Goal: Transaction & Acquisition: Download file/media

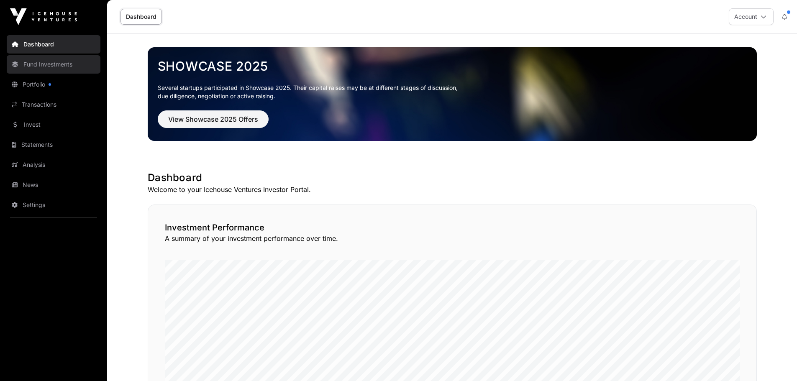
click at [51, 65] on link "Fund Investments" at bounding box center [54, 64] width 94 height 18
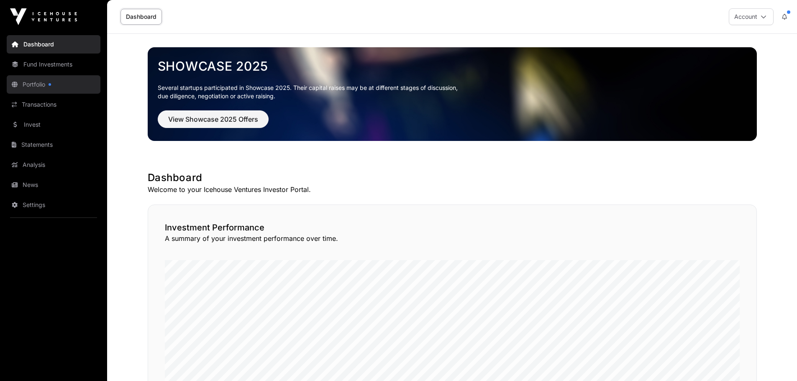
click at [34, 82] on link "Portfolio" at bounding box center [54, 84] width 94 height 18
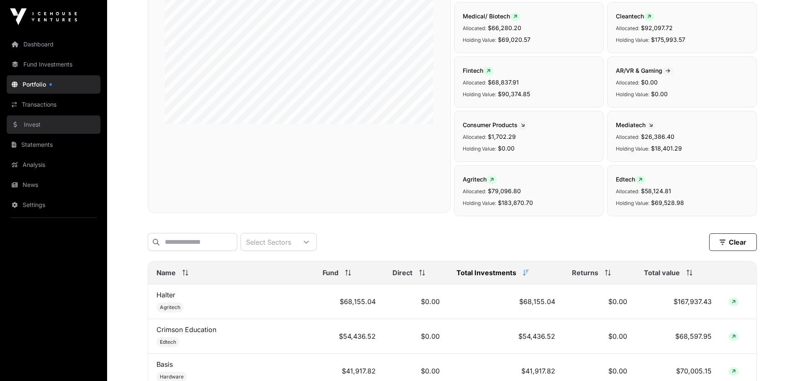
scroll to position [125, 0]
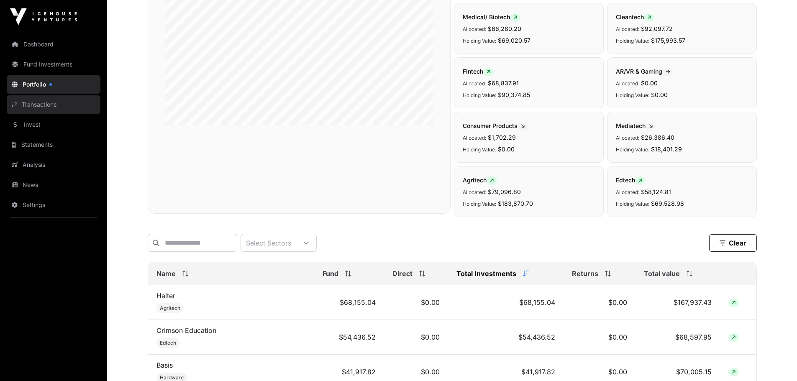
click at [45, 107] on link "Transactions" at bounding box center [54, 104] width 94 height 18
click at [41, 105] on link "Transactions" at bounding box center [54, 104] width 94 height 18
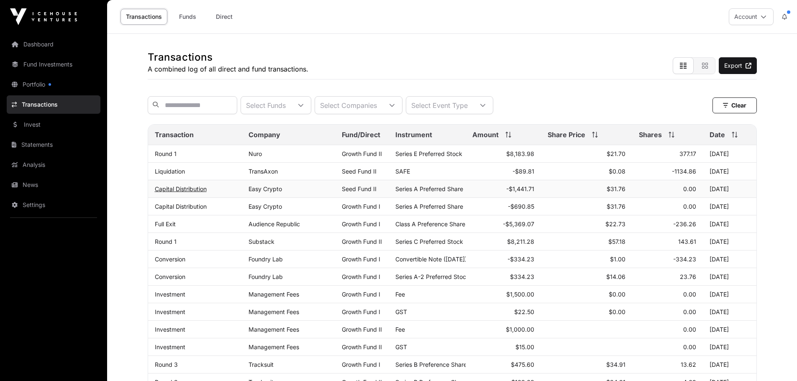
click at [184, 192] on link "Capital Distribution" at bounding box center [181, 188] width 52 height 7
click at [191, 210] on link "Capital Distribution" at bounding box center [181, 206] width 52 height 7
click at [163, 175] on link "Liquidation" at bounding box center [170, 171] width 30 height 7
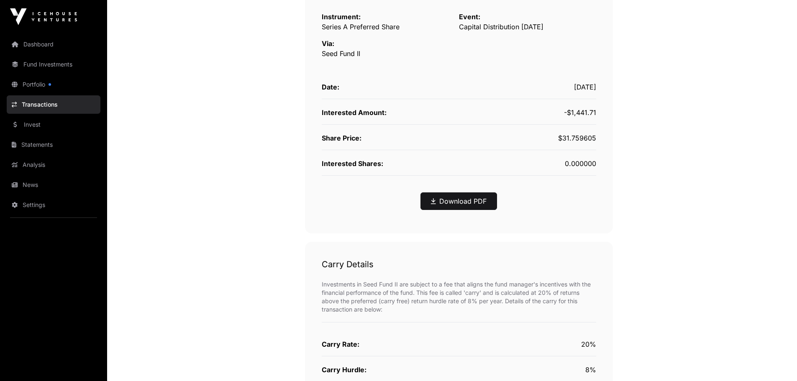
scroll to position [209, 0]
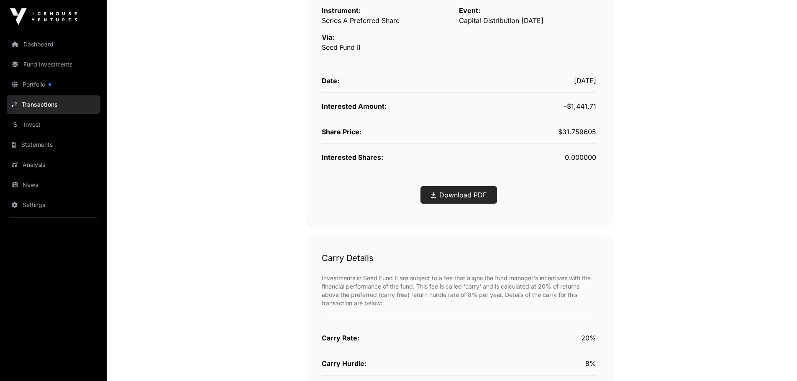
click at [443, 198] on link "Download PDF" at bounding box center [459, 195] width 56 height 10
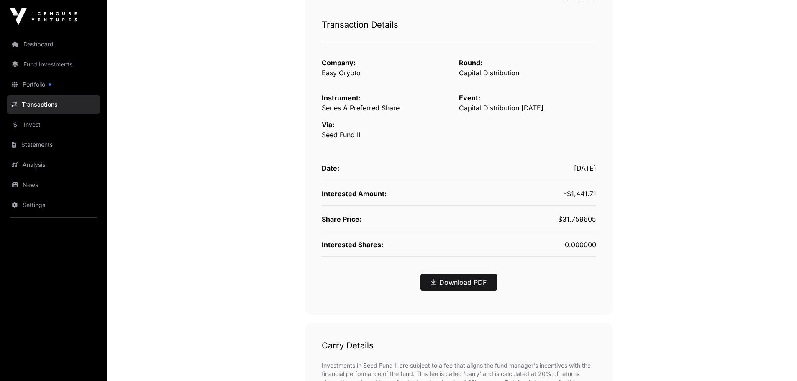
scroll to position [84, 0]
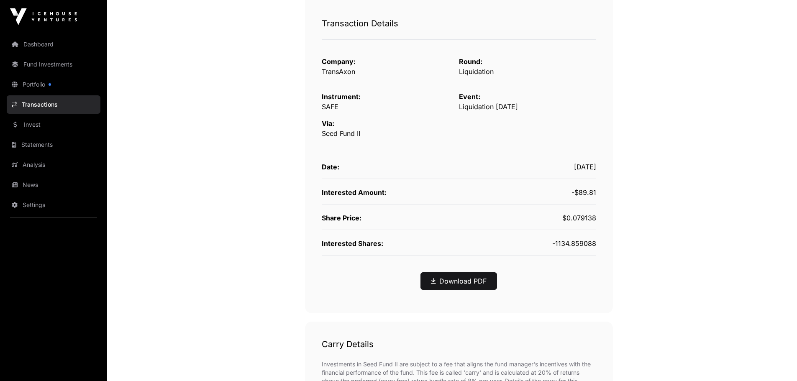
scroll to position [167, 0]
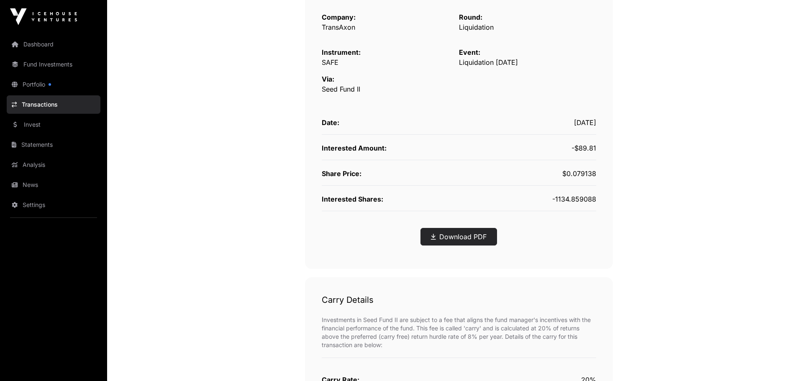
click at [457, 232] on link "Download PDF" at bounding box center [459, 237] width 56 height 10
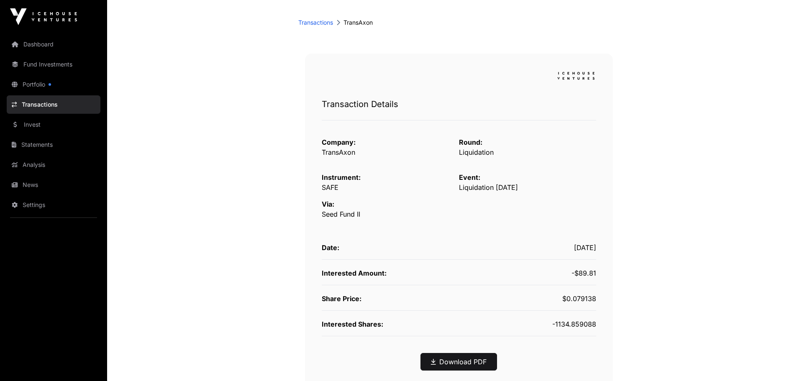
scroll to position [42, 0]
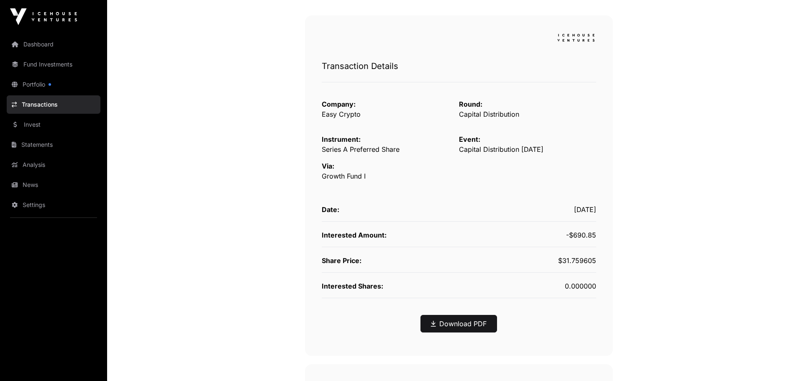
scroll to position [84, 0]
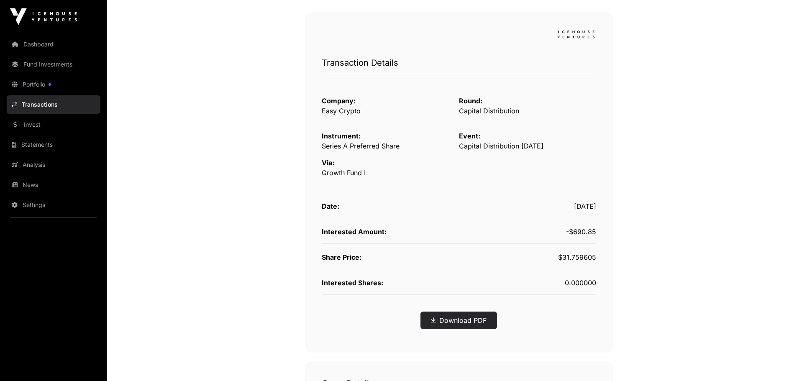
click at [447, 320] on link "Download PDF" at bounding box center [459, 320] width 56 height 10
